Goal: Navigation & Orientation: Find specific page/section

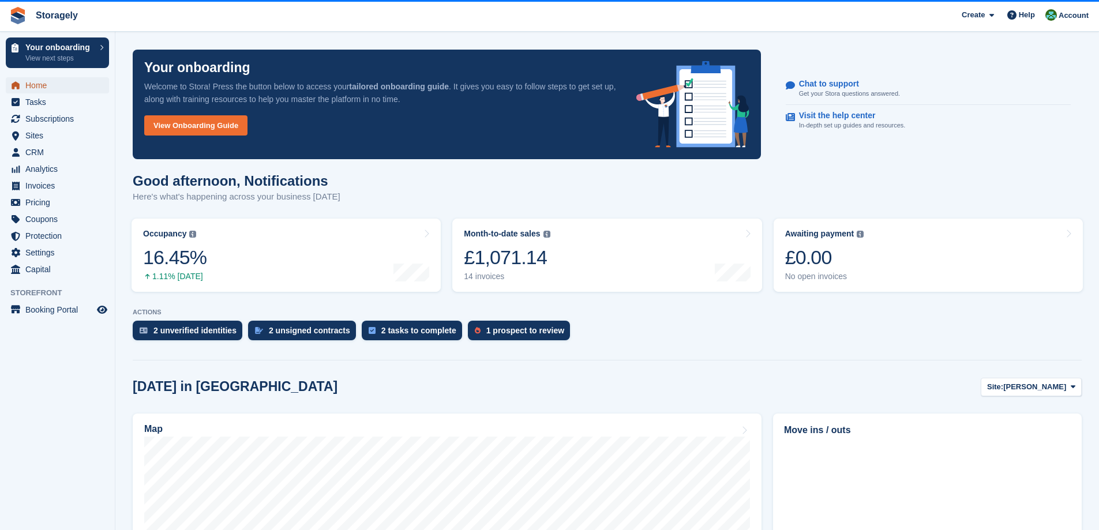
click at [47, 87] on span "Home" at bounding box center [59, 85] width 69 height 16
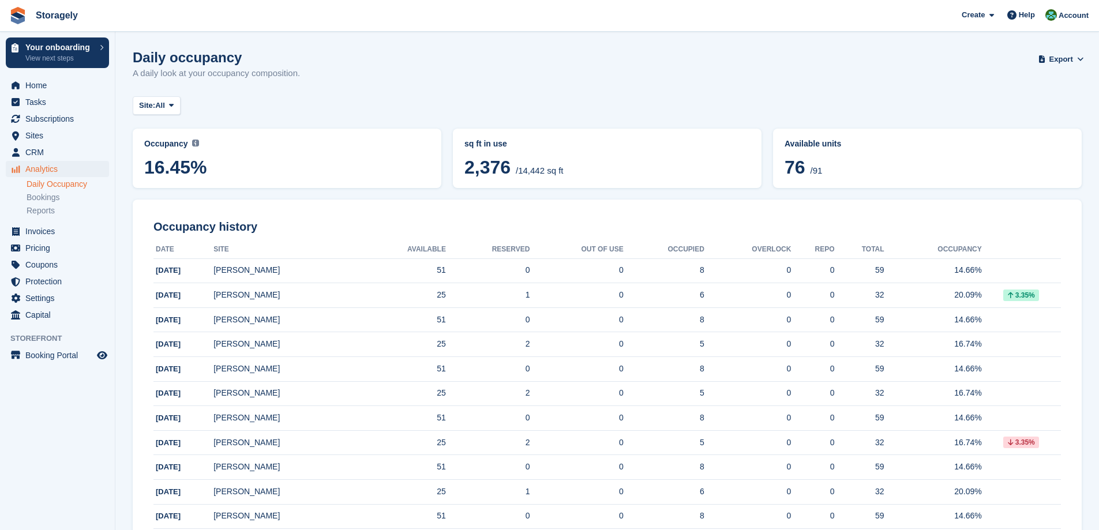
click at [242, 162] on span "16.45%" at bounding box center [287, 167] width 286 height 21
click at [192, 147] on span at bounding box center [195, 143] width 7 height 9
click at [185, 162] on span "16.45%" at bounding box center [287, 167] width 286 height 21
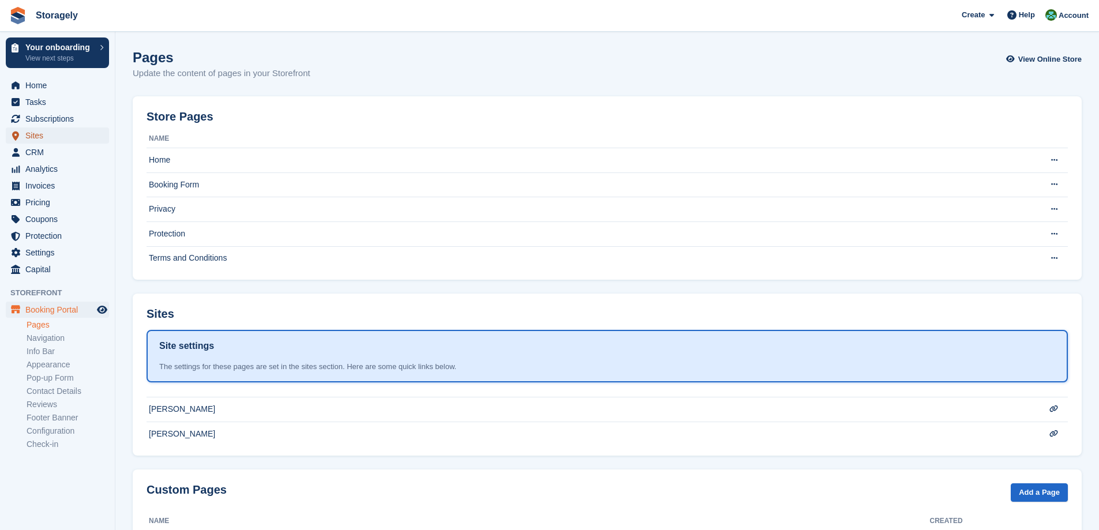
click at [68, 133] on span "Sites" at bounding box center [59, 136] width 69 height 16
